Goal: Transaction & Acquisition: Purchase product/service

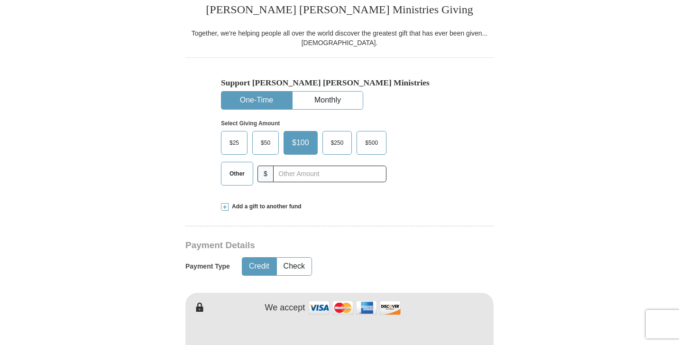
scroll to position [249, 0]
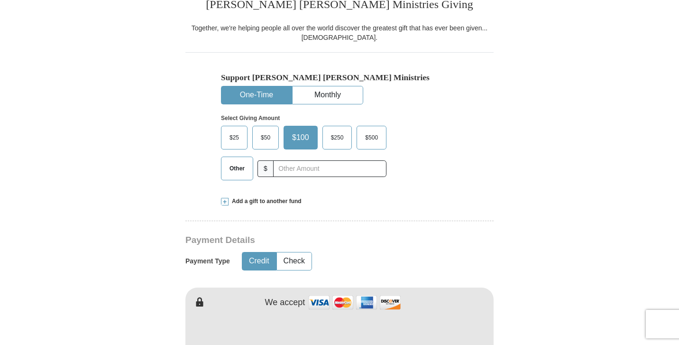
click at [240, 170] on span "Other" at bounding box center [237, 168] width 25 height 14
click at [0, 0] on input "Other" at bounding box center [0, 0] width 0 height 0
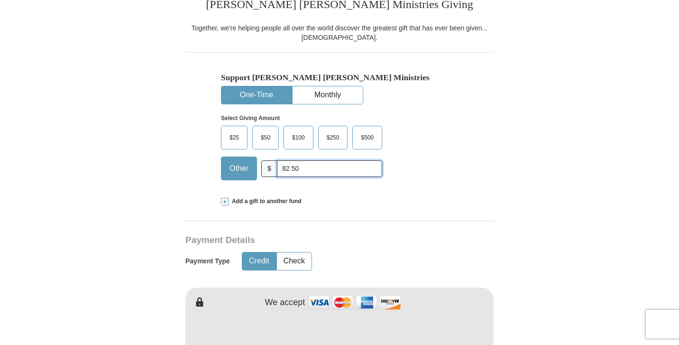
type input "82.50"
click at [422, 166] on div "Select Giving Amount Amount must be a valid number The total gift cannot be les…" at bounding box center [339, 145] width 237 height 83
click at [224, 198] on span at bounding box center [225, 202] width 8 height 8
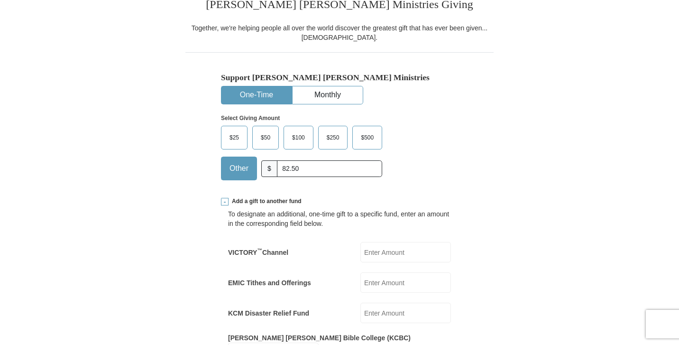
click at [381, 279] on input "EMIC Tithes and Offerings" at bounding box center [405, 282] width 91 height 20
type input "82.50"
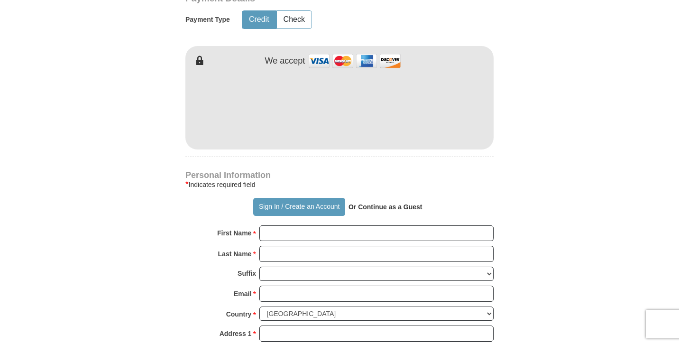
scroll to position [660, 0]
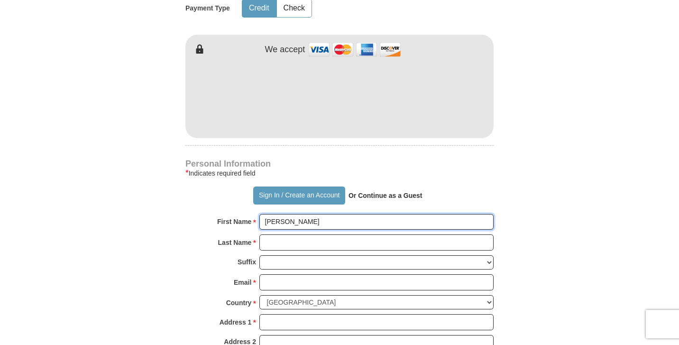
type input "[PERSON_NAME]"
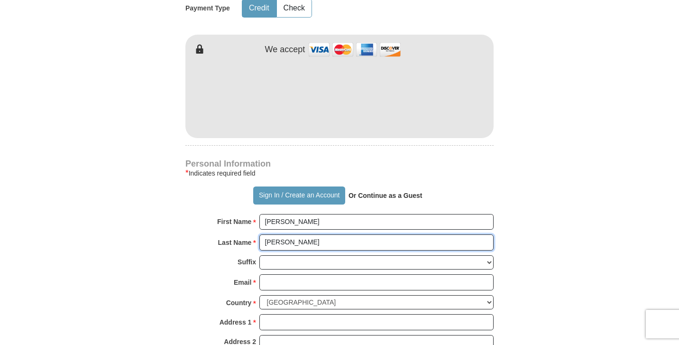
type input "[PERSON_NAME]"
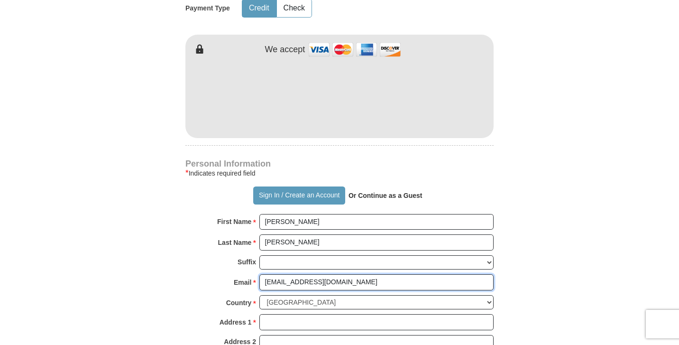
type input "[EMAIL_ADDRESS][DOMAIN_NAME]"
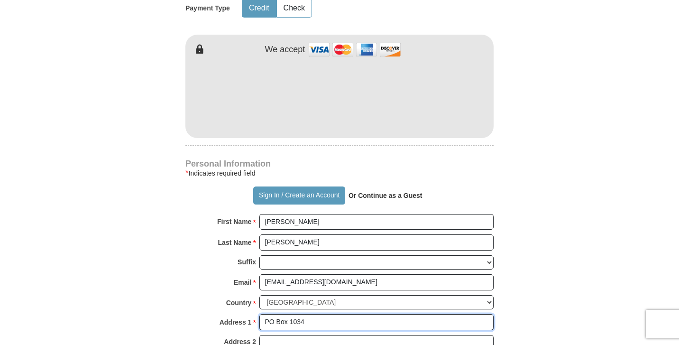
type input "PO Box 1034"
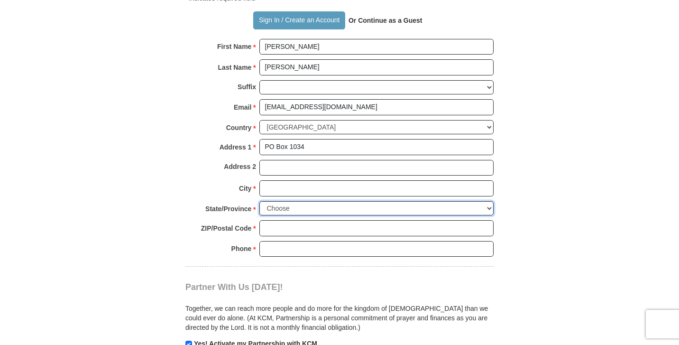
scroll to position [849, 0]
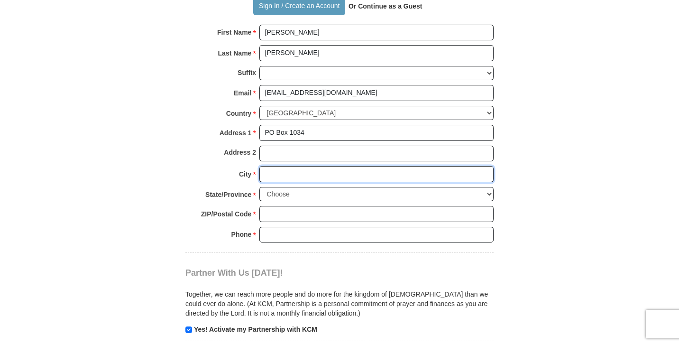
click at [268, 166] on input "City *" at bounding box center [376, 174] width 234 height 16
type input "[GEOGRAPHIC_DATA]"
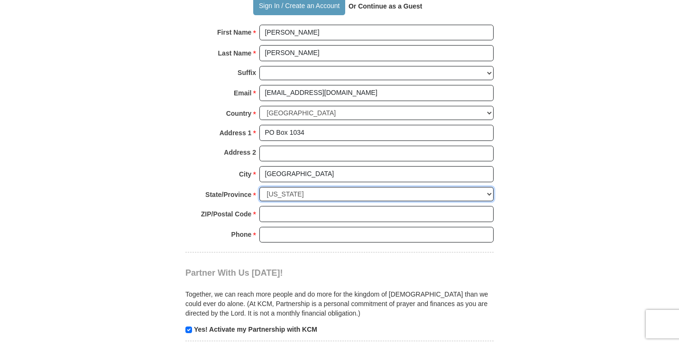
select select "[GEOGRAPHIC_DATA]"
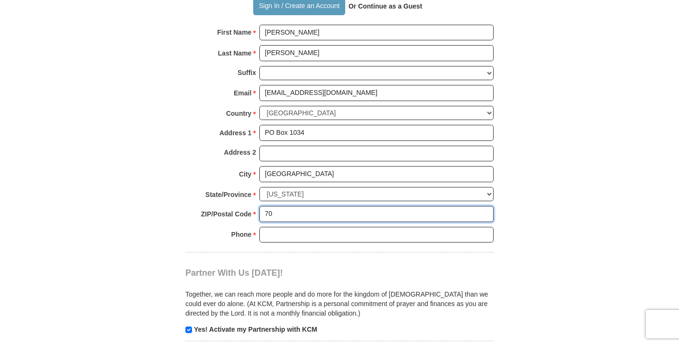
click at [285, 206] on input "70" at bounding box center [376, 214] width 234 height 16
type input "76071"
type input "8173539124"
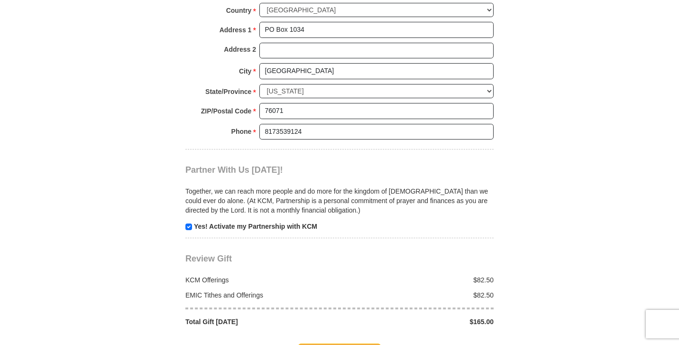
scroll to position [959, 0]
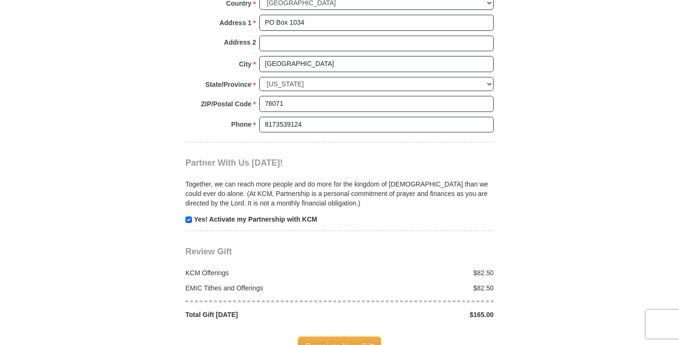
click at [189, 216] on input "checkbox" at bounding box center [188, 219] width 7 height 7
checkbox input "false"
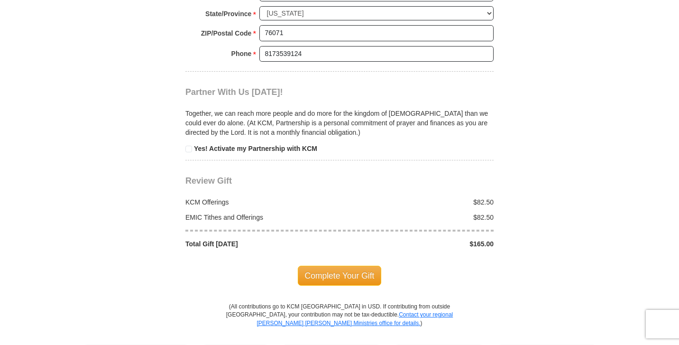
scroll to position [1053, 0]
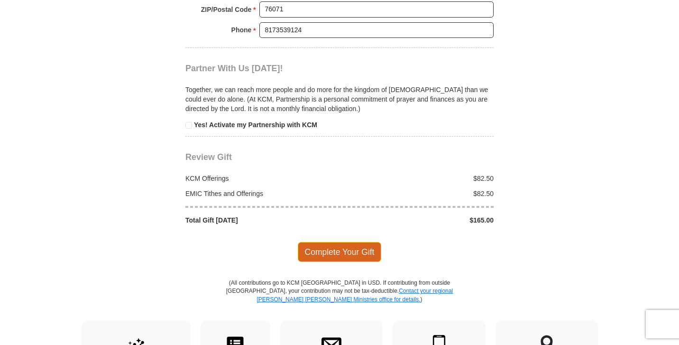
click at [339, 242] on span "Complete Your Gift" at bounding box center [340, 252] width 84 height 20
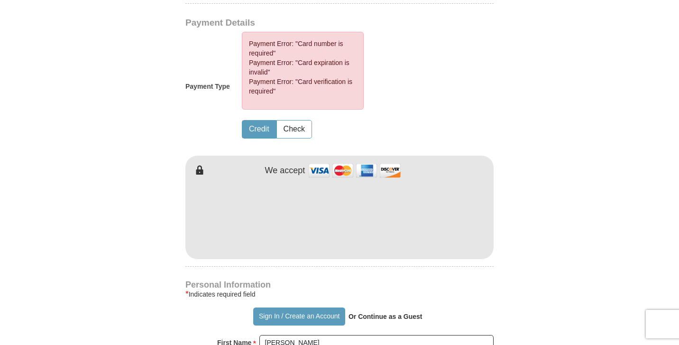
scroll to position [621, 0]
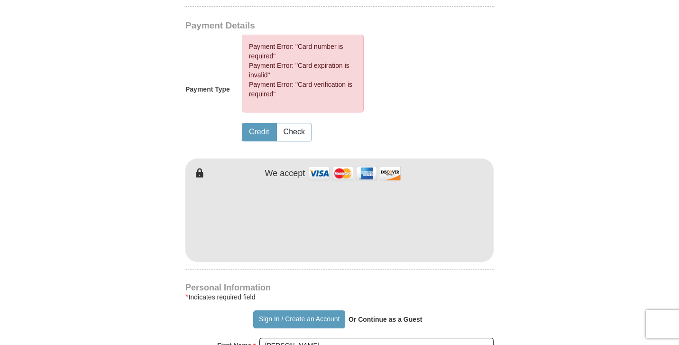
click at [562, 166] on form "Already have an account? Sign in for faster giving. Don't have an account? Crea…" at bounding box center [339, 127] width 541 height 1421
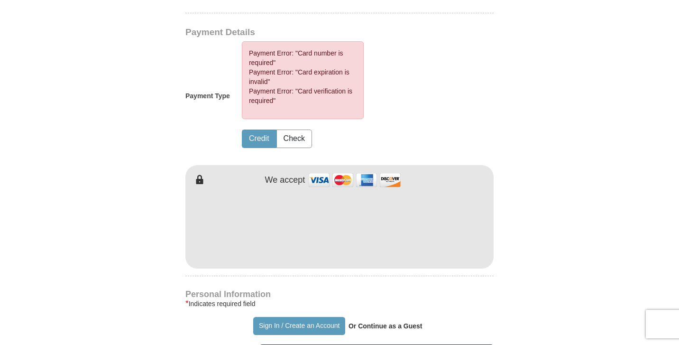
click at [265, 130] on button "Credit" at bounding box center [259, 139] width 34 height 18
drag, startPoint x: 308, startPoint y: 173, endPoint x: 522, endPoint y: 209, distance: 216.4
click at [522, 209] on form "Already have an account? Sign in for faster giving. Don't have an account? Crea…" at bounding box center [339, 133] width 541 height 1421
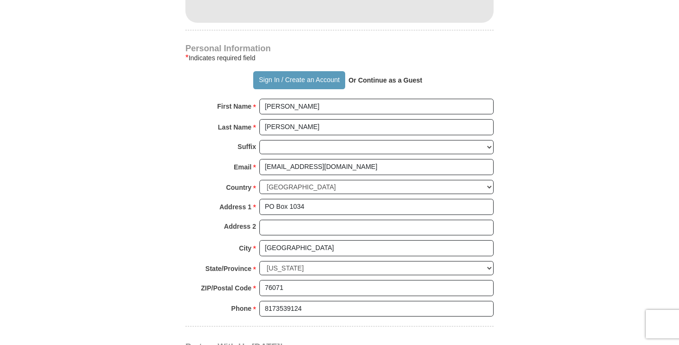
scroll to position [848, 0]
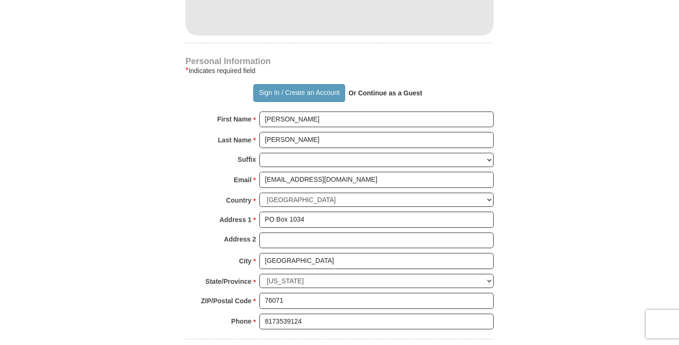
click at [379, 89] on strong "Or Continue as a Guest" at bounding box center [386, 93] width 74 height 8
click at [376, 89] on strong "Or Continue as a Guest" at bounding box center [386, 93] width 74 height 8
click at [380, 89] on strong "Or Continue as a Guest" at bounding box center [386, 93] width 74 height 8
click at [353, 89] on strong "Or Continue as a Guest" at bounding box center [386, 93] width 74 height 8
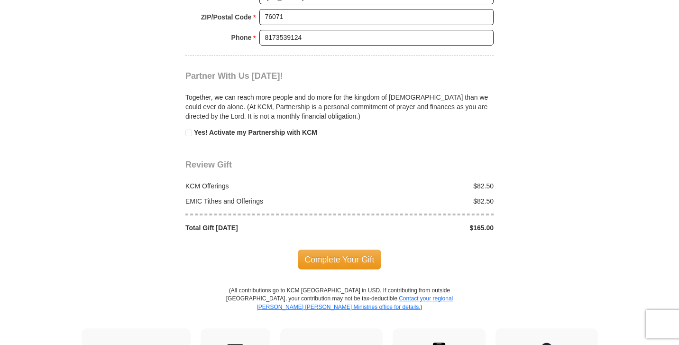
scroll to position [1149, 0]
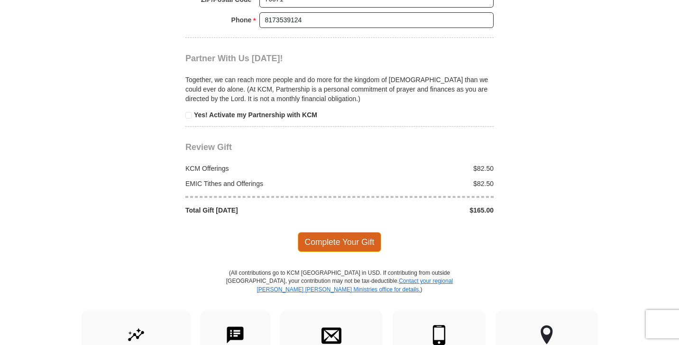
click at [339, 232] on span "Complete Your Gift" at bounding box center [340, 242] width 84 height 20
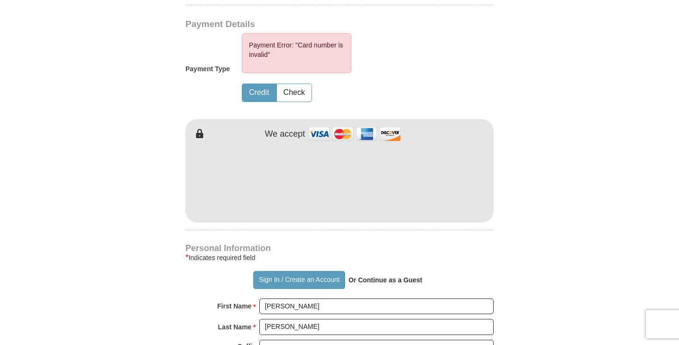
scroll to position [621, 0]
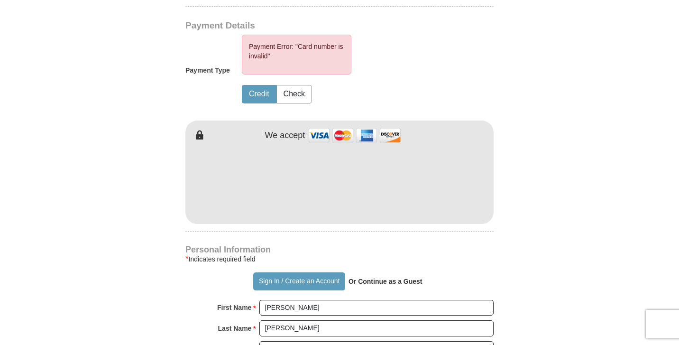
click at [532, 147] on form "Already have an account? Sign in for faster giving. Don't have an account? Crea…" at bounding box center [339, 109] width 541 height 1384
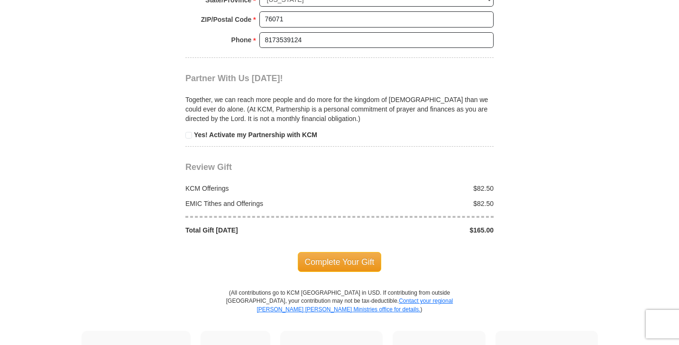
scroll to position [1145, 0]
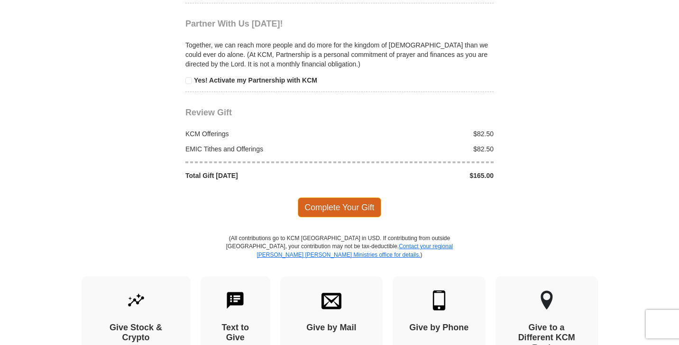
click at [348, 197] on span "Complete Your Gift" at bounding box center [340, 207] width 84 height 20
